Goal: Task Accomplishment & Management: Manage account settings

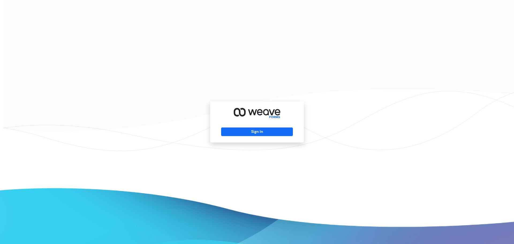
click at [251, 127] on div "Sign In" at bounding box center [257, 121] width 94 height 41
click at [253, 131] on button "Sign In" at bounding box center [256, 131] width 71 height 9
